Goal: Information Seeking & Learning: Find specific fact

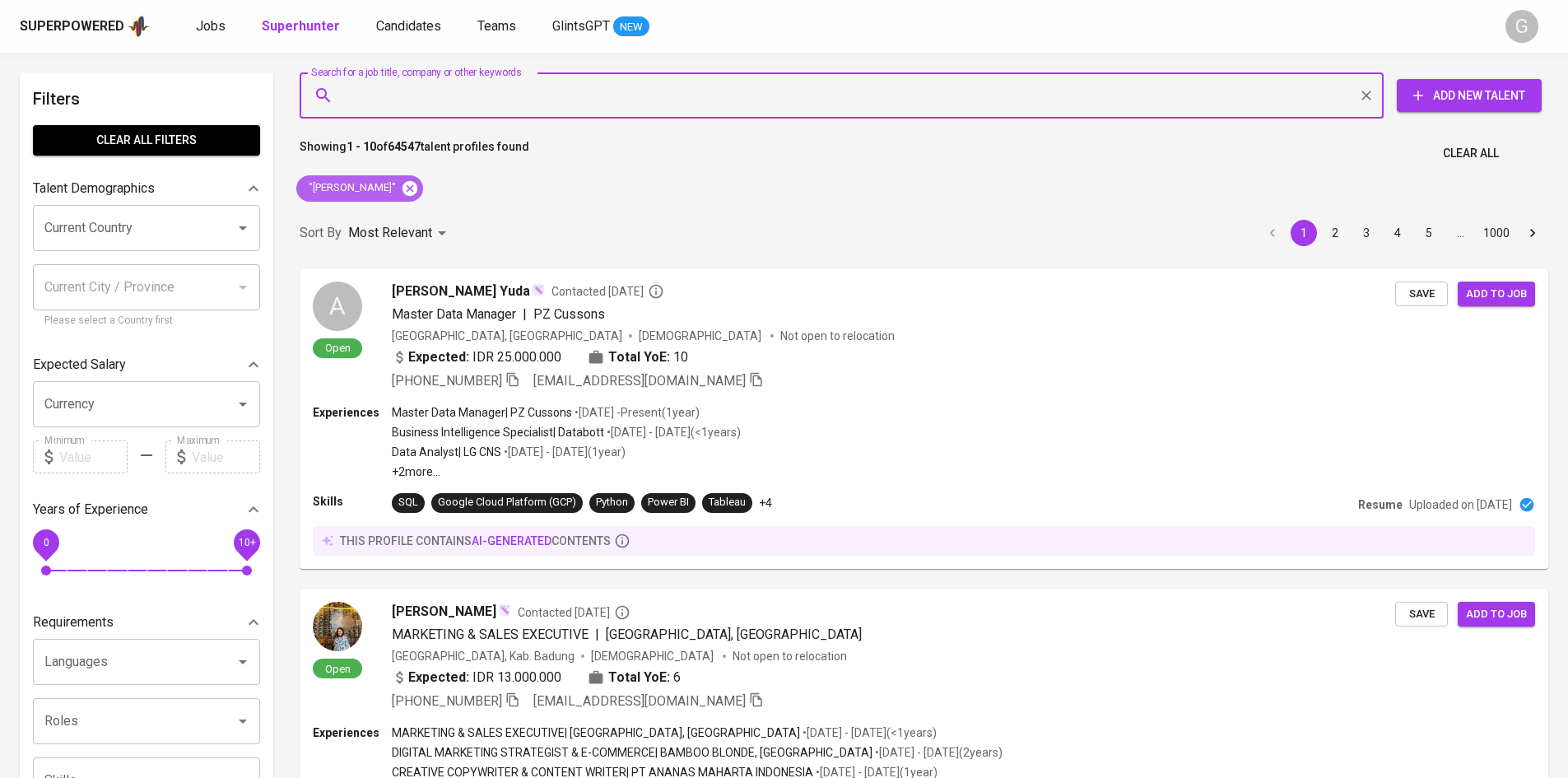
click at [402, 183] on icon at bounding box center [409, 187] width 14 height 15
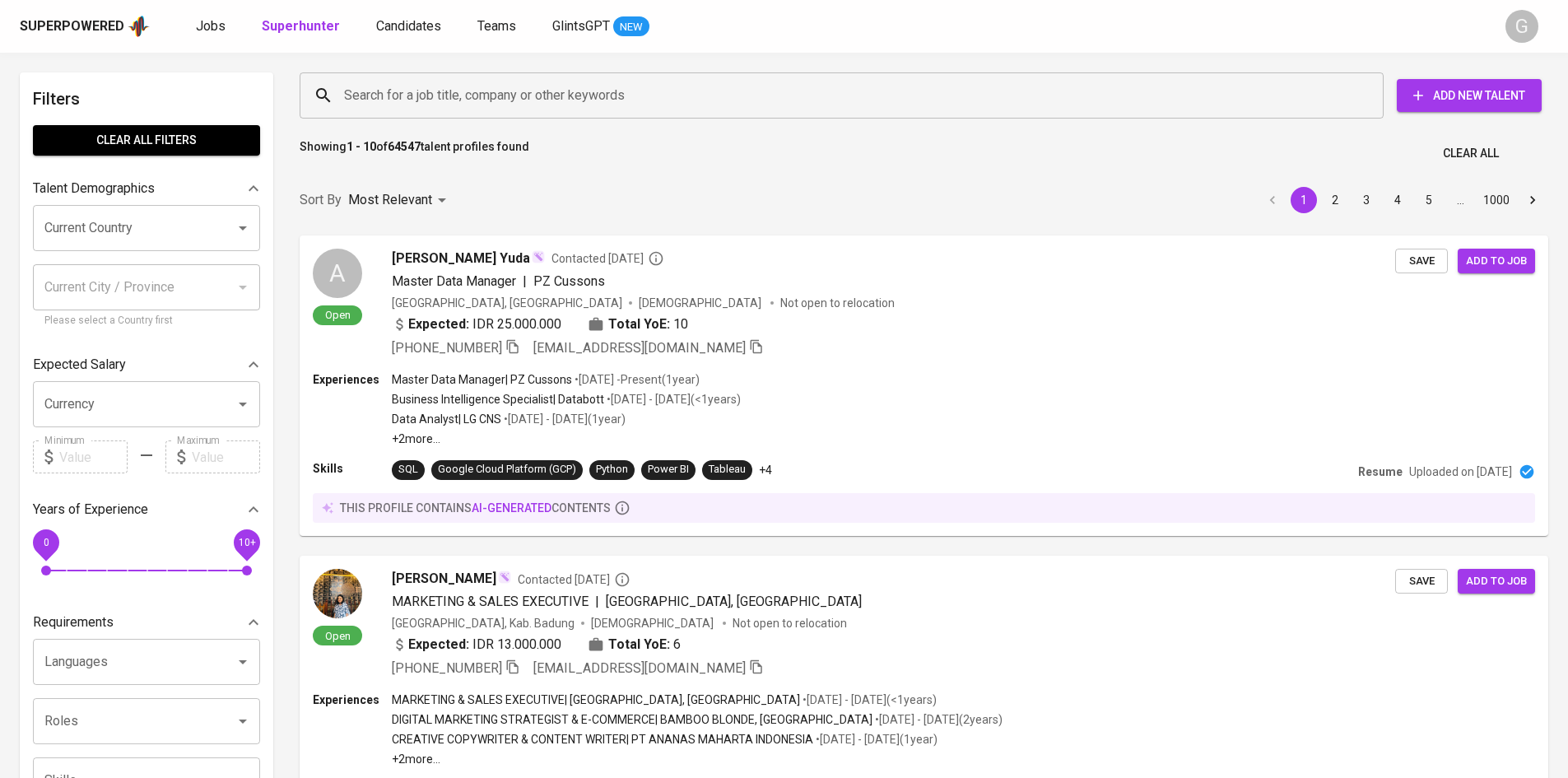
click at [397, 181] on div "Sort By Most Relevant MOST_RELEVANT 1 2 3 4 5 … 1000" at bounding box center [924, 200] width 1269 height 50
click at [579, 91] on input "Search for a job title, company or other keywords" at bounding box center [846, 96] width 1011 height 32
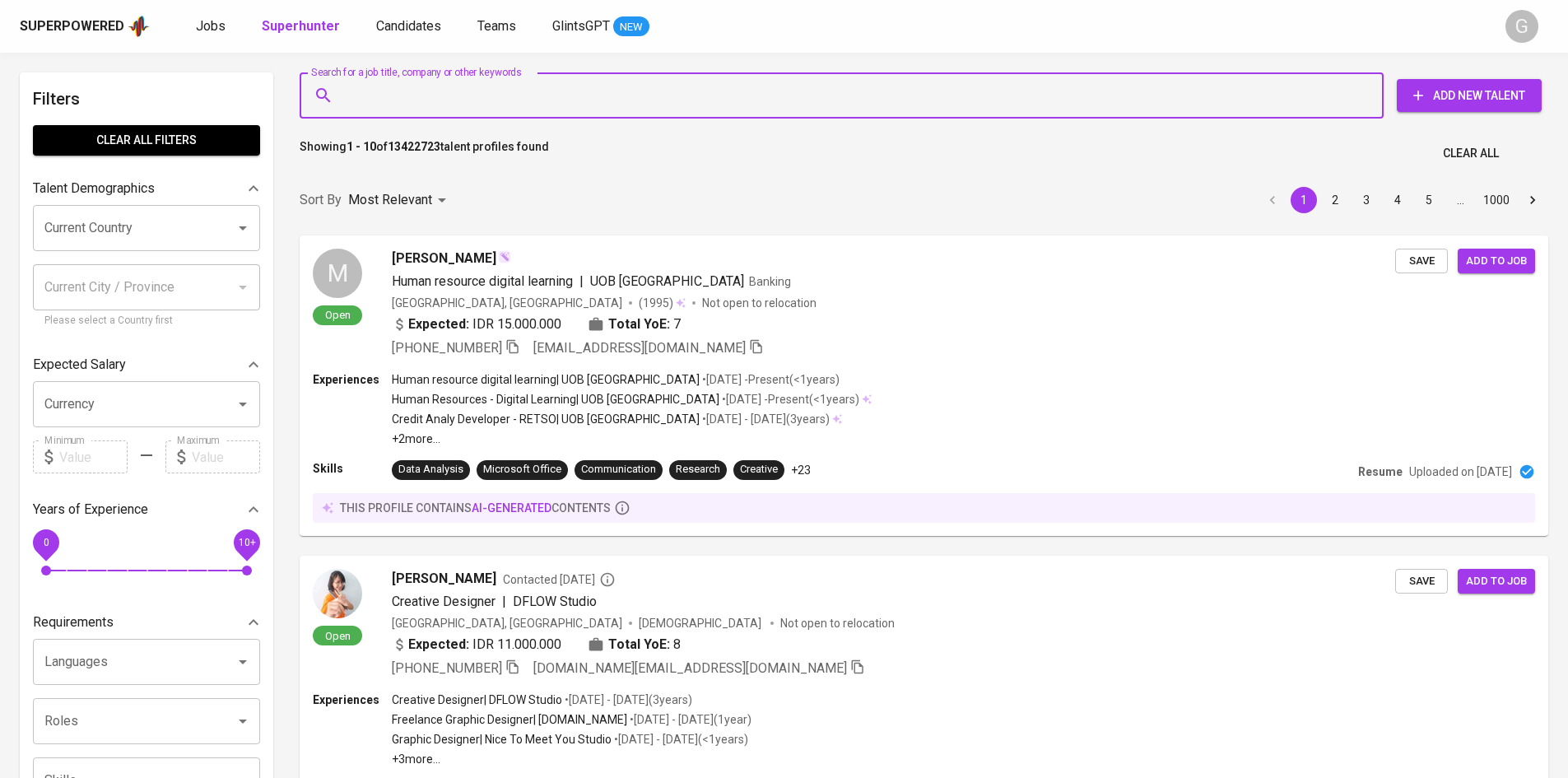
paste input "[EMAIL_ADDRESS][DOMAIN_NAME]"
type input "[EMAIL_ADDRESS][DOMAIN_NAME]"
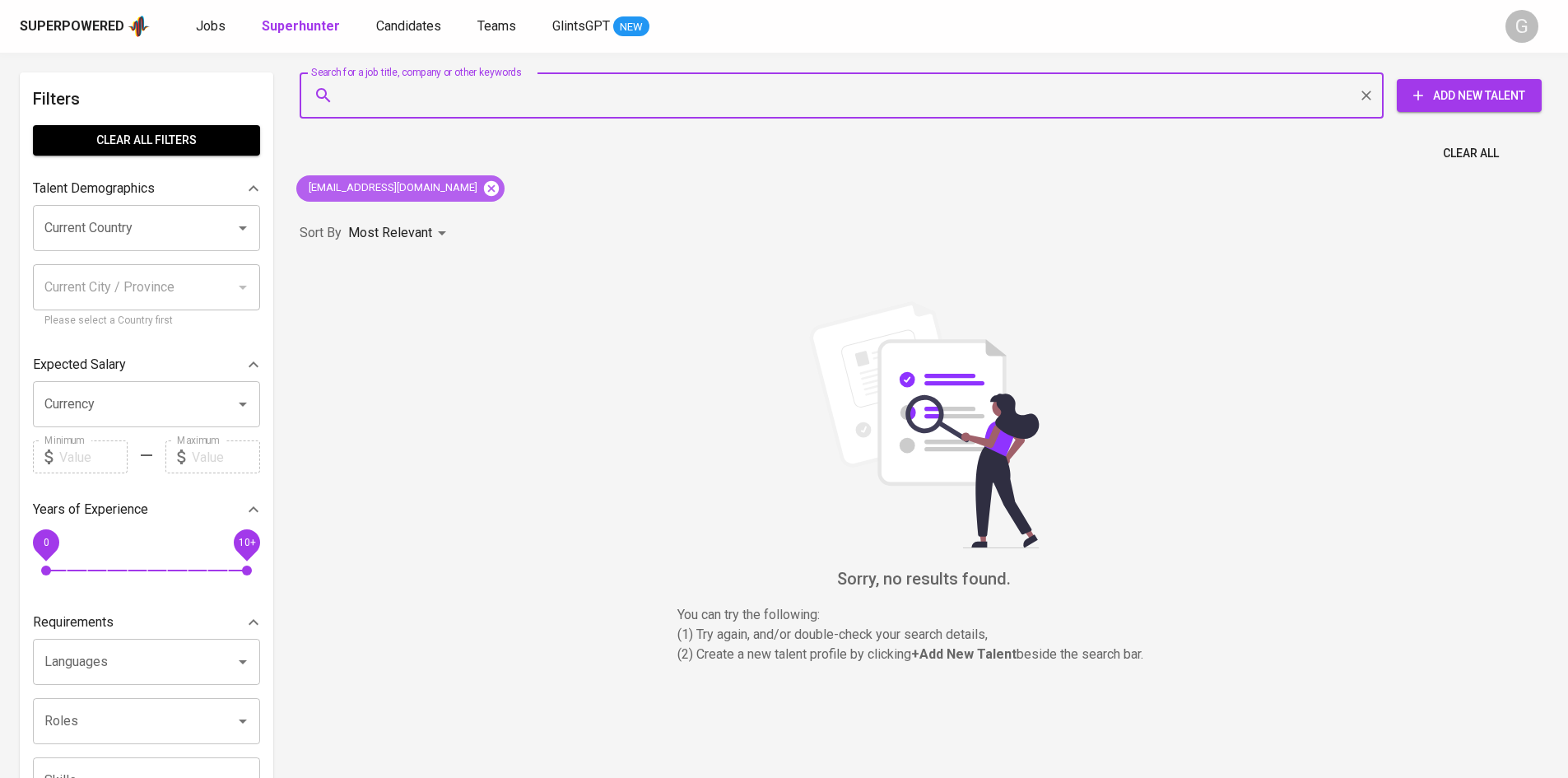
click at [483, 188] on icon at bounding box center [491, 188] width 18 height 18
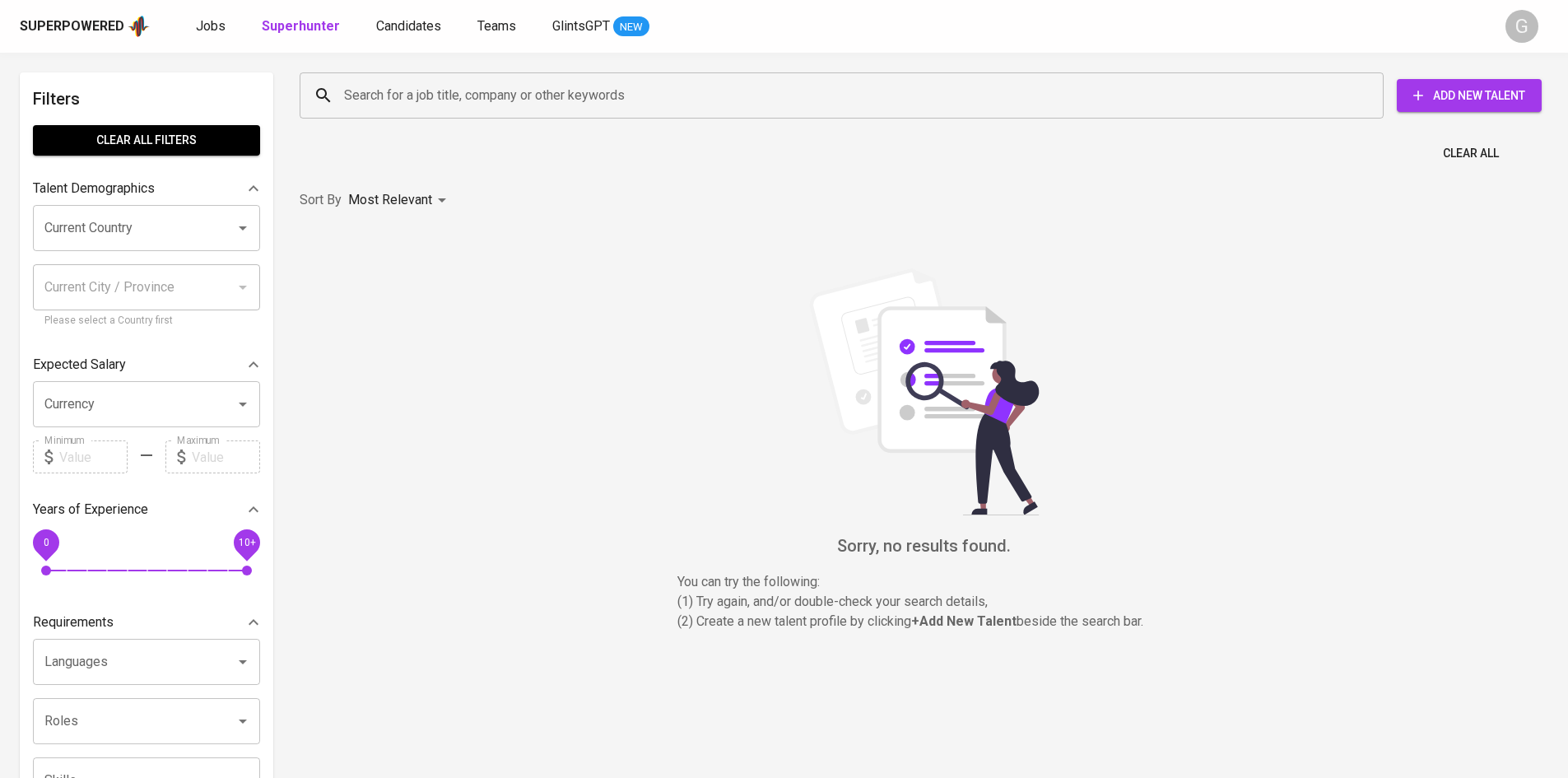
click at [431, 100] on input "Search for a job title, company or other keywords" at bounding box center [846, 96] width 1011 height 32
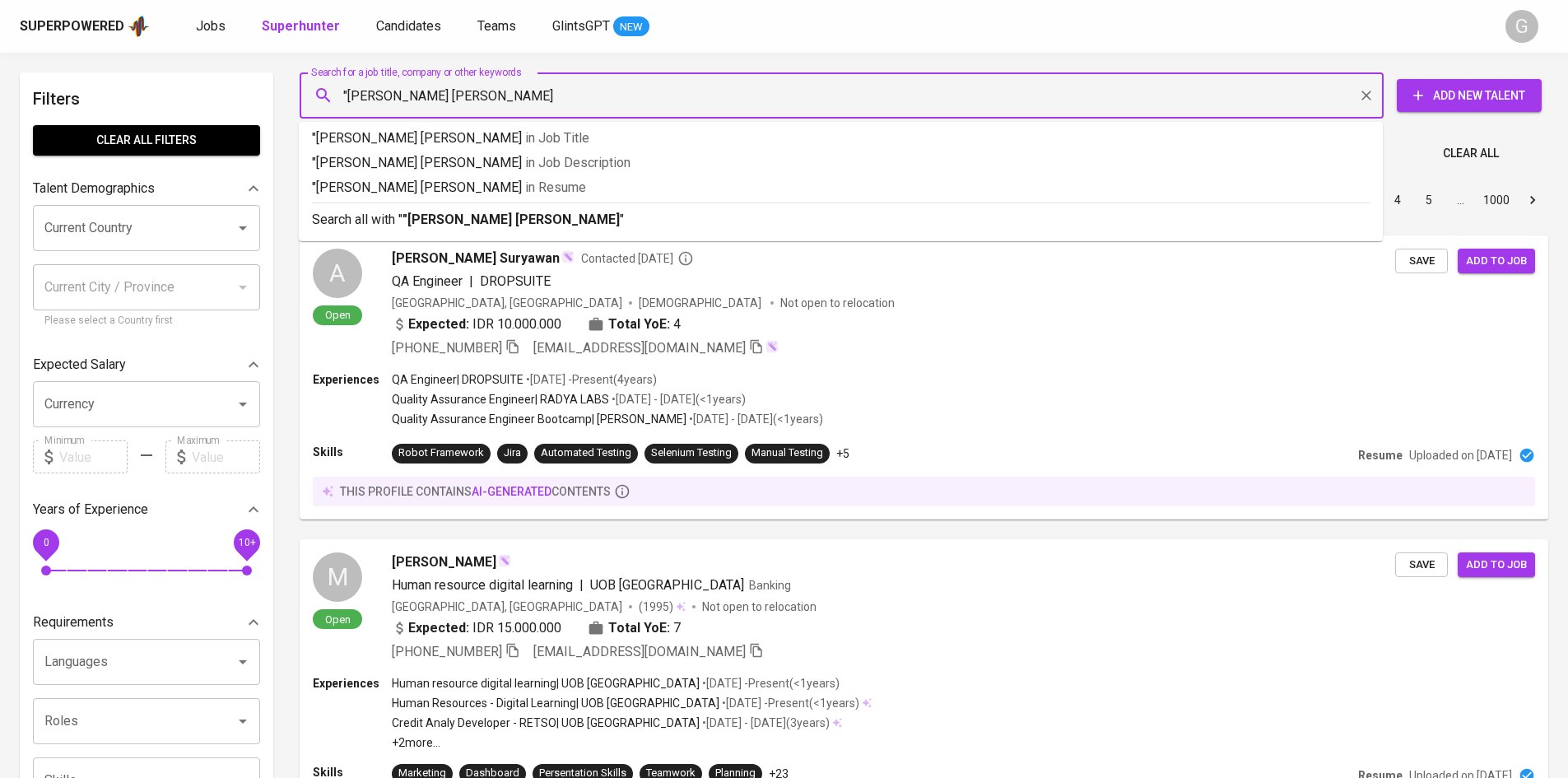
type input ""[PERSON_NAME] [PERSON_NAME]""
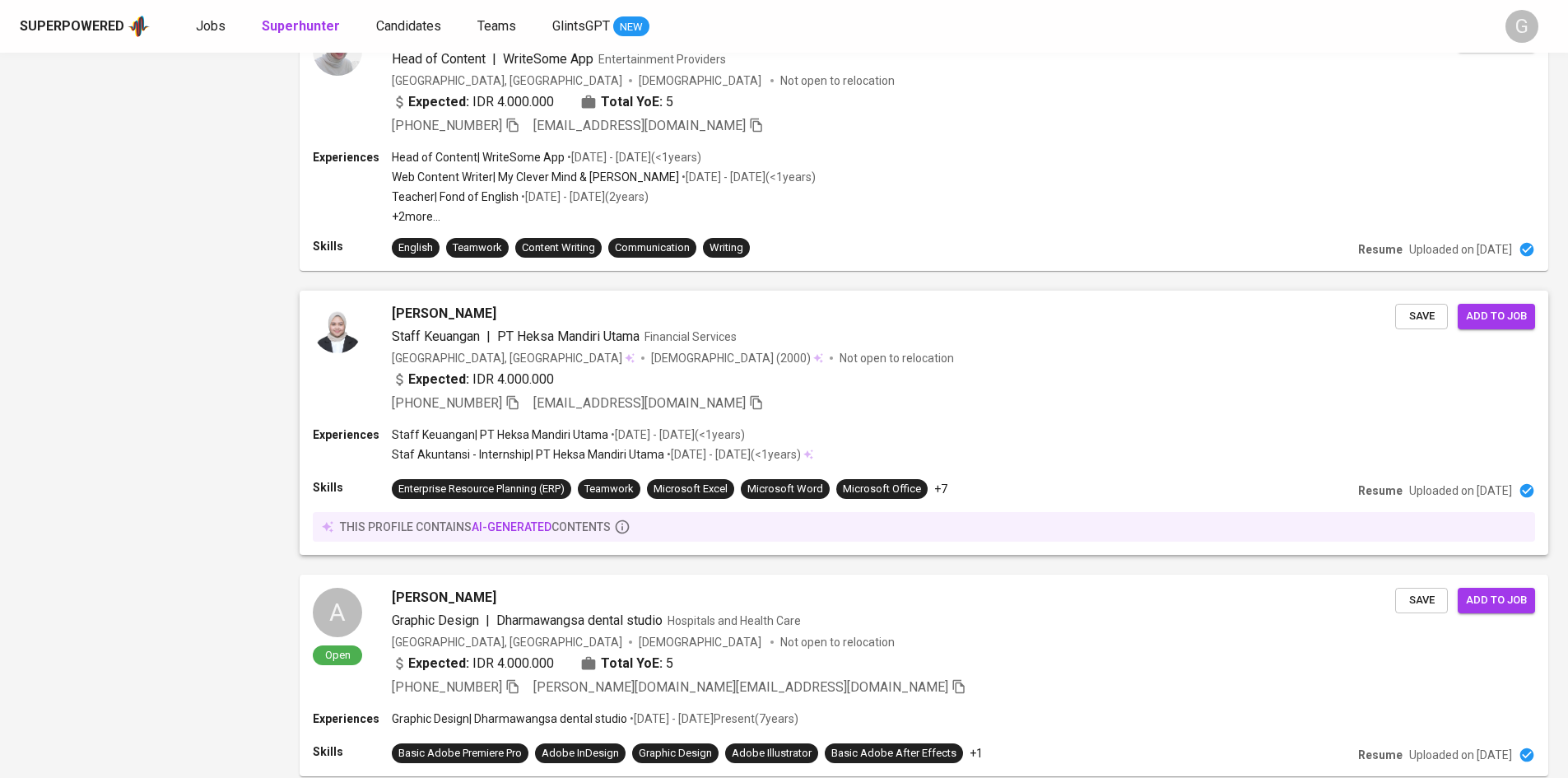
scroll to position [2388, 0]
